Goal: Information Seeking & Learning: Check status

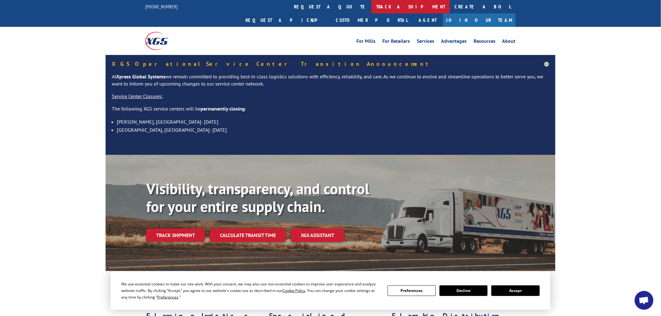
click at [372, 7] on link "track a shipment" at bounding box center [411, 6] width 78 height 13
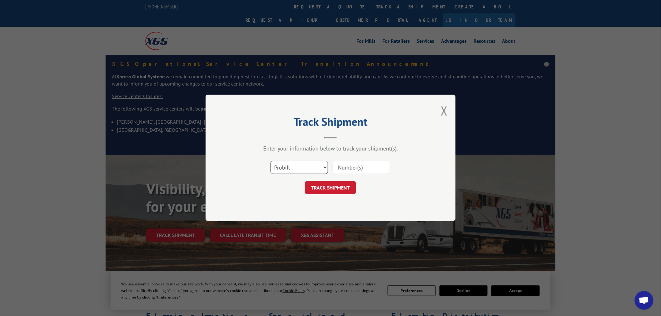
click at [292, 165] on select "Select category... Probill BOL PO" at bounding box center [299, 167] width 57 height 13
select select "po"
click at [271, 161] on select "Select category... Probill BOL PO" at bounding box center [299, 167] width 57 height 13
click at [352, 169] on input at bounding box center [361, 167] width 57 height 13
paste input "15528998"
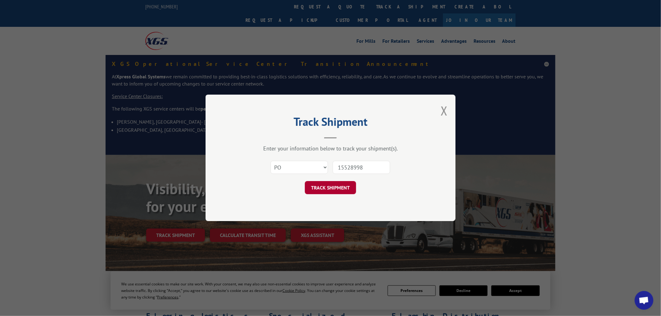
type input "15528998"
click at [347, 184] on button "TRACK SHIPMENT" at bounding box center [330, 188] width 51 height 13
